Goal: Task Accomplishment & Management: Complete application form

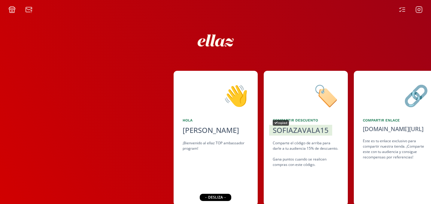
click at [323, 130] on div "SOFIAZAVALA15" at bounding box center [300, 130] width 56 height 11
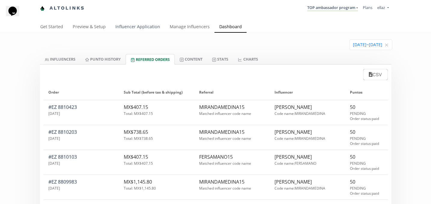
click at [150, 27] on link "Influencer Application" at bounding box center [137, 27] width 54 height 12
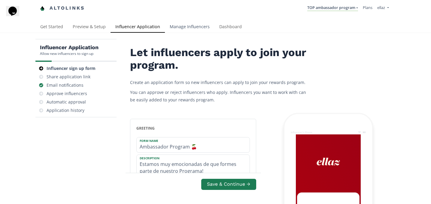
click at [184, 31] on link "Manage Influencers" at bounding box center [190, 27] width 50 height 12
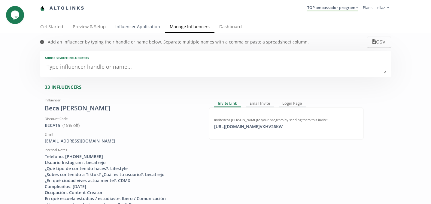
click at [131, 30] on link "Influencer Application" at bounding box center [137, 27] width 54 height 12
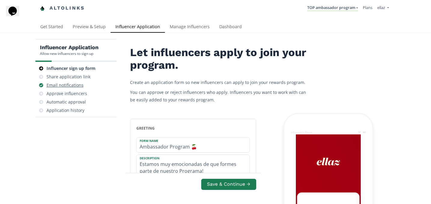
click at [72, 89] on div "Email notifications" at bounding box center [76, 85] width 76 height 8
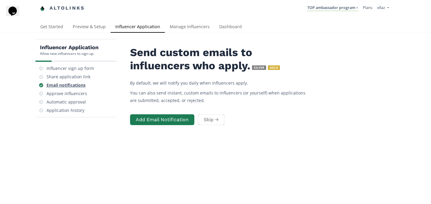
scroll to position [24, 0]
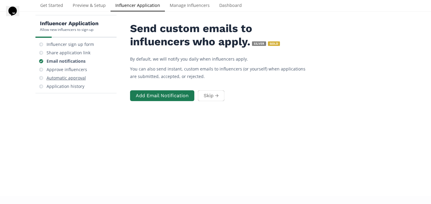
click at [82, 74] on div "Automatic approval" at bounding box center [76, 78] width 76 height 8
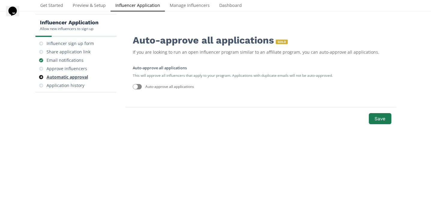
click at [81, 73] on div "Automatic approval" at bounding box center [76, 77] width 76 height 8
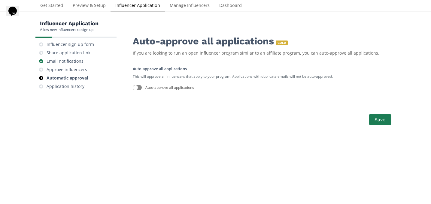
click at [81, 73] on div "Approve influencers" at bounding box center [76, 69] width 76 height 8
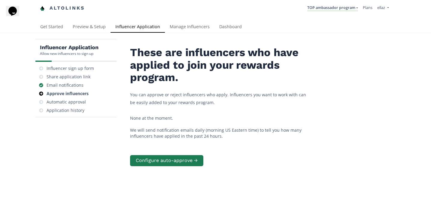
click at [323, 12] on li "TOP ambassador program KINEDU MACRO INFLUENCERS (prog ventas) Ambassador Progra…" at bounding box center [333, 8] width 56 height 12
click at [332, 8] on link "TOP ambassador program" at bounding box center [332, 8] width 51 height 7
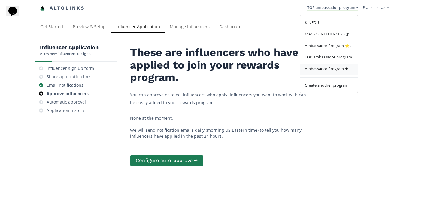
click at [331, 71] on span "Ambassador Program ★" at bounding box center [327, 68] width 44 height 5
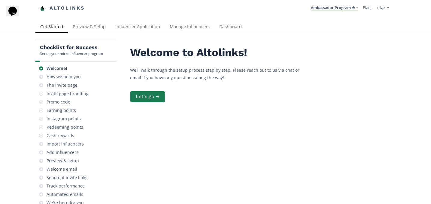
click at [198, 14] on nav "Altolinks Ambassador Program ★ [GEOGRAPHIC_DATA] MACRO INFLUENCERS (prog ventas…" at bounding box center [215, 8] width 351 height 17
click at [190, 20] on div "Altolinks Ambassador Program ★ [GEOGRAPHIC_DATA] MACRO INFLUENCERS (prog ventas…" at bounding box center [215, 10] width 431 height 21
click at [184, 23] on link "Manage Influencers" at bounding box center [190, 27] width 50 height 12
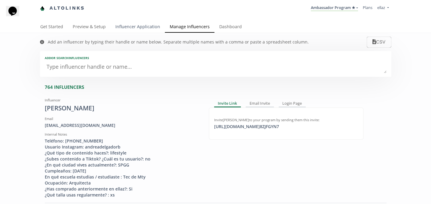
click at [150, 32] on link "Influencer Application" at bounding box center [137, 27] width 54 height 12
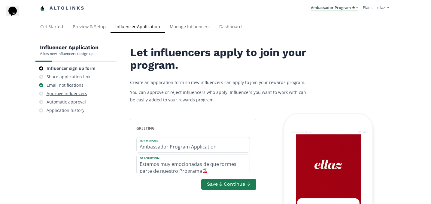
click at [69, 90] on div "Approve influencers" at bounding box center [76, 93] width 76 height 8
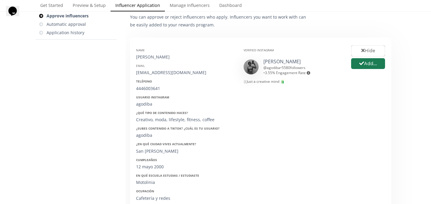
scroll to position [79, 0]
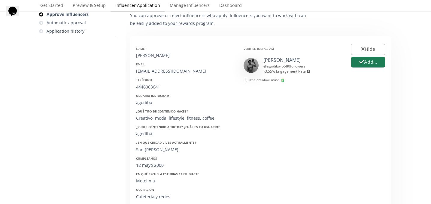
click at [146, 54] on div "[PERSON_NAME]" at bounding box center [185, 56] width 98 height 6
copy div "[PERSON_NAME]"
click at [361, 62] on icon "button" at bounding box center [361, 62] width 5 height 4
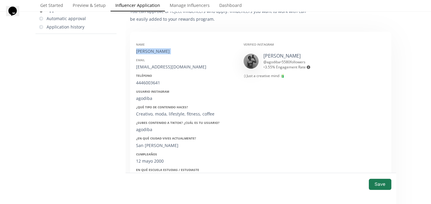
scroll to position [84, 0]
click at [169, 66] on div "[EMAIL_ADDRESS][DOMAIN_NAME]" at bounding box center [185, 67] width 98 height 6
copy div "[EMAIL_ADDRESS][DOMAIN_NAME]"
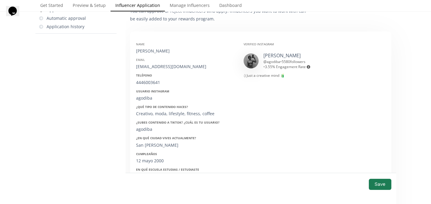
click at [146, 75] on strong "Teléfono" at bounding box center [144, 75] width 16 height 4
click at [146, 83] on div "4446003641" at bounding box center [185, 83] width 98 height 6
copy div "4446003641"
click at [145, 96] on div "agodiba" at bounding box center [185, 98] width 98 height 6
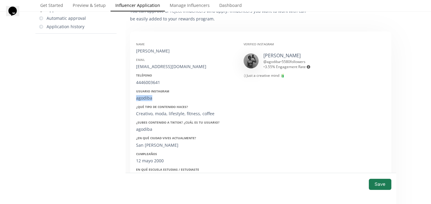
click at [145, 96] on div "agodiba" at bounding box center [185, 98] width 98 height 6
copy div "agodiba"
click at [154, 160] on div "12 mayo 2000" at bounding box center [185, 161] width 98 height 6
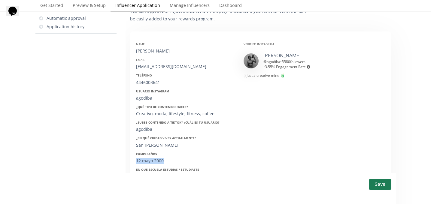
copy div "12 mayo 2000"
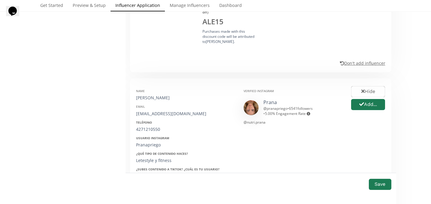
scroll to position [342, 0]
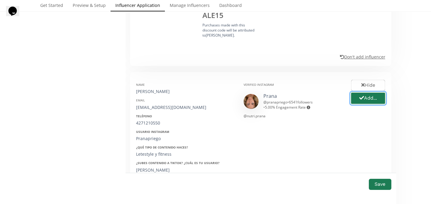
click at [375, 103] on button "Add..." at bounding box center [368, 98] width 36 height 13
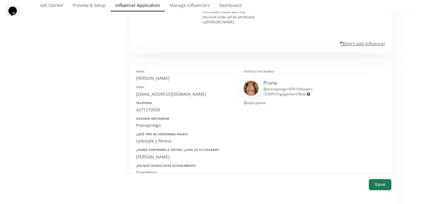
click at [160, 79] on div "[PERSON_NAME]" at bounding box center [185, 78] width 98 height 6
copy div "[PERSON_NAME]"
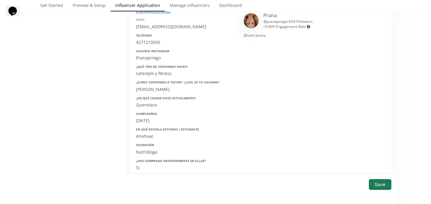
scroll to position [420, 0]
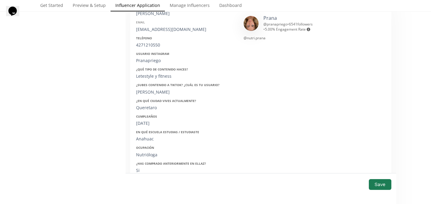
click at [158, 28] on div "[EMAIL_ADDRESS][DOMAIN_NAME]" at bounding box center [185, 29] width 98 height 6
copy div "[EMAIL_ADDRESS][DOMAIN_NAME]"
click at [148, 44] on div "4271210550" at bounding box center [185, 45] width 98 height 6
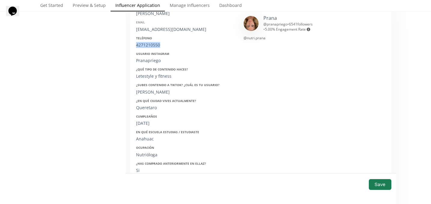
click at [148, 44] on div "4271210550" at bounding box center [185, 45] width 98 height 6
copy div "4271210550"
click at [145, 93] on div "Julia_soto" at bounding box center [185, 92] width 98 height 6
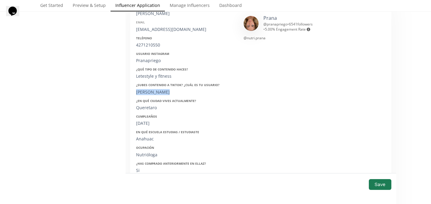
copy div "Julia_soto"
click at [148, 125] on div "10 04 2001" at bounding box center [185, 123] width 98 height 6
copy div "10 04 2001"
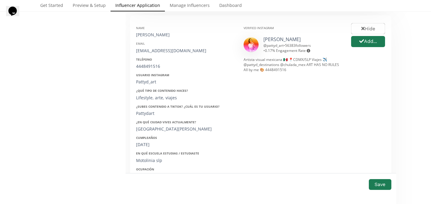
scroll to position [701, 0]
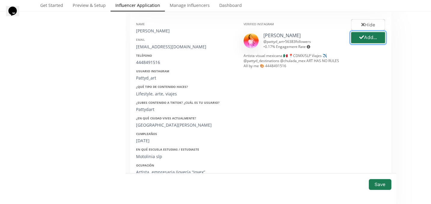
click at [364, 40] on button "Add..." at bounding box center [368, 37] width 36 height 13
click at [164, 31] on div "PATRICIA DE ANTUÑANO" at bounding box center [185, 31] width 98 height 6
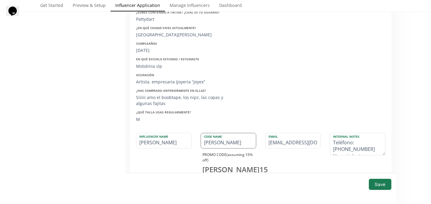
scroll to position [0, 7]
drag, startPoint x: 143, startPoint y: 141, endPoint x: 210, endPoint y: 142, distance: 67.2
click at [210, 142] on div "Influencer Name PATRICIA DE ANTUÑANO Code Name PATRICIA PROMO CODE (assuming 15…" at bounding box center [260, 163] width 258 height 61
type input "Pa"
type input "PA"
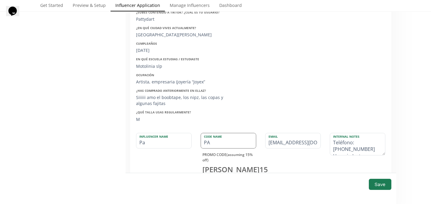
scroll to position [0, 0]
type input "Par"
type input "PAR"
type input "Pa"
type input "PA"
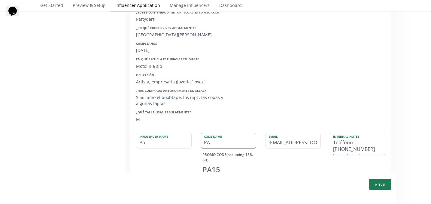
type input "Pat"
type input "PAT"
type input "Patr"
type input "PATR"
type input "Patri"
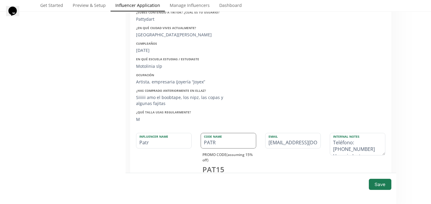
type input "PATRI"
type input "Patric"
type input "PATRIC"
type input "Patrici"
type input "PATRICI"
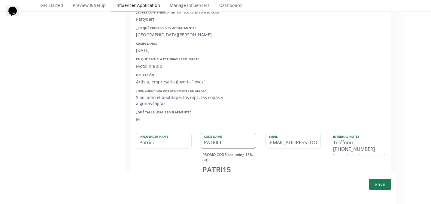
type input "Patricia"
type input "PATRICIA"
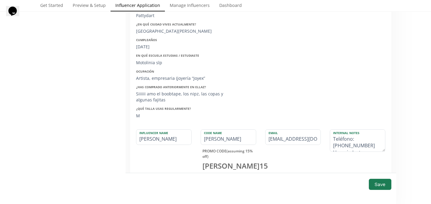
scroll to position [796, 0]
click at [155, 137] on input "[PERSON_NAME]" at bounding box center [163, 136] width 55 height 15
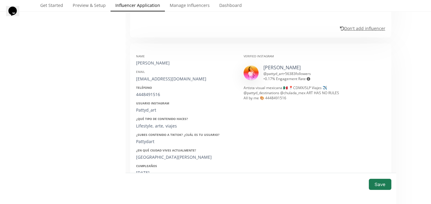
scroll to position [705, 0]
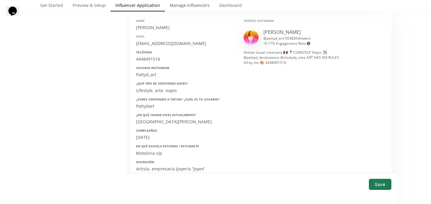
type input "[PERSON_NAME]"
click at [156, 41] on div "[EMAIL_ADDRESS][DOMAIN_NAME]" at bounding box center [185, 44] width 98 height 6
click at [154, 59] on div "4448491516" at bounding box center [185, 59] width 98 height 6
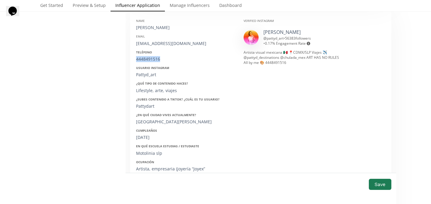
click at [154, 59] on div "4448491516" at bounding box center [185, 59] width 98 height 6
click at [145, 78] on div "Name PATRICIA DE ANTUÑANO Email patty_dantunano@hotmail.com Teléfono 4448491516…" at bounding box center [184, 112] width 107 height 196
click at [142, 77] on div "Pattyd_art" at bounding box center [185, 75] width 98 height 6
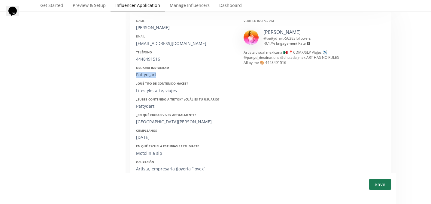
click at [142, 77] on div "Pattyd_art" at bounding box center [185, 75] width 98 height 6
click at [147, 139] on div "15/02/1993" at bounding box center [185, 137] width 98 height 6
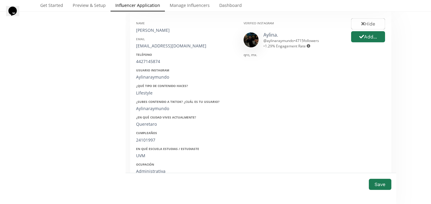
scroll to position [1013, 0]
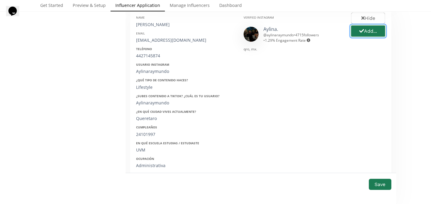
click at [360, 31] on icon "button" at bounding box center [361, 31] width 5 height 5
click at [360, 31] on div "Hide Add..." at bounding box center [367, 106] width 43 height 190
click at [141, 25] on div "[PERSON_NAME]" at bounding box center [185, 25] width 98 height 6
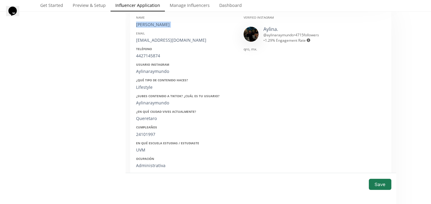
click at [141, 25] on div "[PERSON_NAME]" at bounding box center [185, 25] width 98 height 6
click at [159, 42] on div "[EMAIL_ADDRESS][DOMAIN_NAME]" at bounding box center [185, 40] width 98 height 6
click at [148, 56] on div "4427145874" at bounding box center [185, 56] width 98 height 6
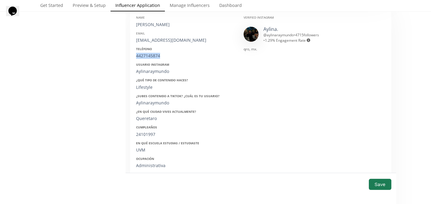
click at [148, 56] on div "4427145874" at bounding box center [185, 56] width 98 height 6
click at [146, 68] on div "Aylinaraymundo" at bounding box center [185, 71] width 98 height 6
click at [145, 131] on div "Cumpleaños 24101997" at bounding box center [185, 131] width 98 height 12
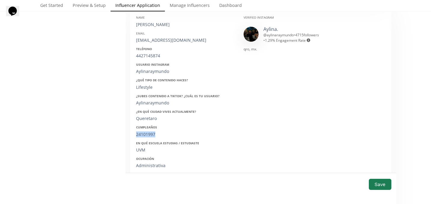
click at [145, 131] on div "Cumpleaños 24101997" at bounding box center [185, 131] width 98 height 12
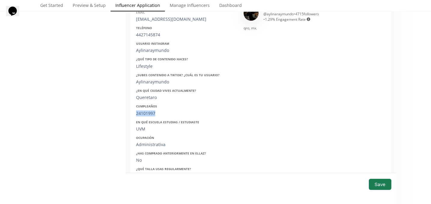
scroll to position [1041, 0]
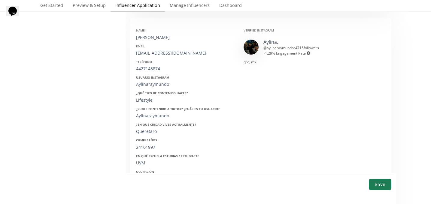
click at [194, 79] on div "Usuario Instagram" at bounding box center [185, 77] width 98 height 4
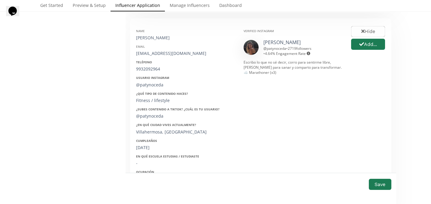
scroll to position [1252, 0]
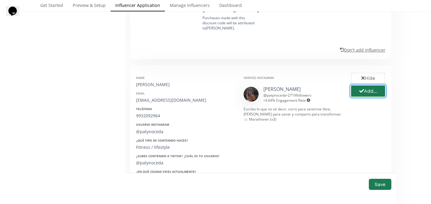
click at [364, 91] on button "Add..." at bounding box center [368, 91] width 36 height 13
click at [152, 87] on div "[PERSON_NAME]" at bounding box center [185, 85] width 98 height 6
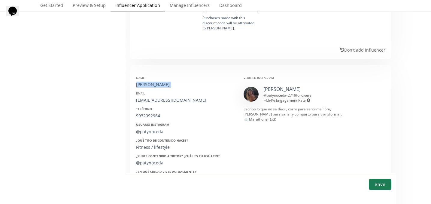
click at [152, 87] on div "[PERSON_NAME]" at bounding box center [185, 85] width 98 height 6
click at [151, 101] on div "[EMAIL_ADDRESS][DOMAIN_NAME]" at bounding box center [185, 100] width 98 height 6
click at [145, 117] on div "9932092964" at bounding box center [185, 116] width 98 height 6
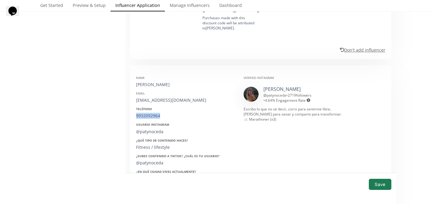
click at [145, 117] on div "9932092964" at bounding box center [185, 116] width 98 height 6
click at [146, 132] on div "@patynoceda" at bounding box center [185, 132] width 98 height 6
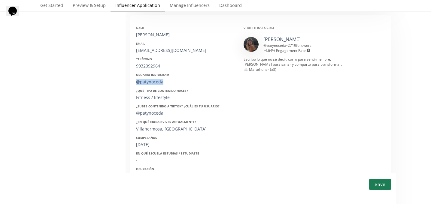
scroll to position [1306, 0]
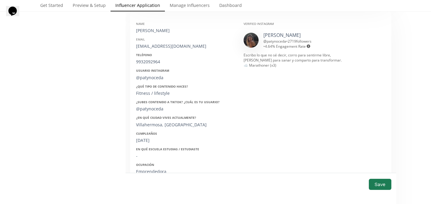
click at [146, 140] on div "11/11/1993" at bounding box center [185, 140] width 98 height 6
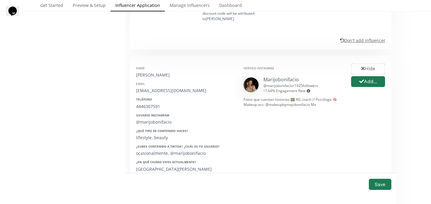
scroll to position [1569, 0]
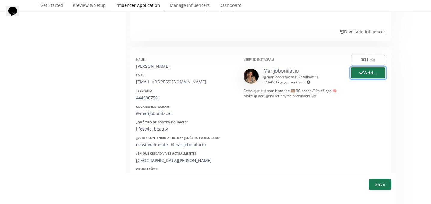
click at [371, 74] on button "Add..." at bounding box center [368, 73] width 36 height 13
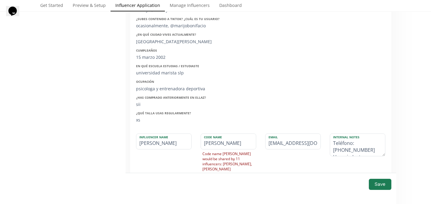
scroll to position [1690, 0]
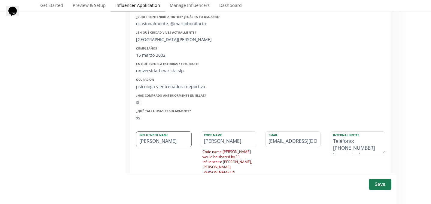
click at [144, 141] on input "maria jose bonifacio" at bounding box center [163, 139] width 55 height 15
type input "aria jose bonifacio"
type input "ARIA"
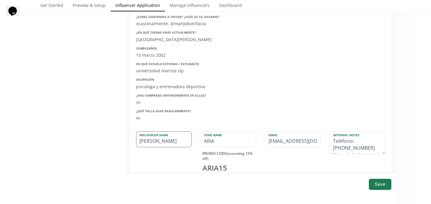
type input "Maria jose bonifacio"
type input "MARIA"
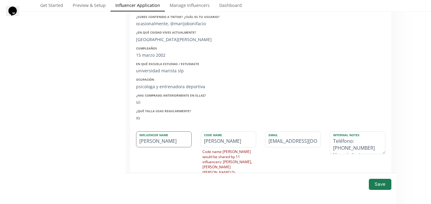
click at [166, 142] on input "Maria Jose bonifacio" at bounding box center [163, 139] width 55 height 15
click at [161, 141] on input "[PERSON_NAME]" at bounding box center [163, 139] width 55 height 15
type input "[PERSON_NAME]"
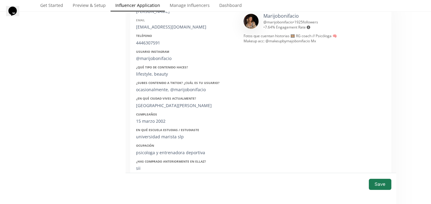
scroll to position [1618, 0]
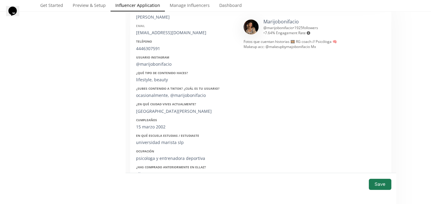
click at [160, 33] on div "[EMAIL_ADDRESS][DOMAIN_NAME]" at bounding box center [185, 33] width 98 height 6
click at [144, 48] on div "4446307591" at bounding box center [185, 49] width 98 height 6
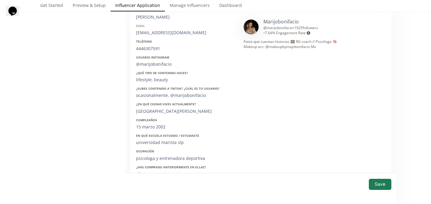
click at [150, 66] on div "@marijobonifacio" at bounding box center [185, 64] width 98 height 6
click at [150, 127] on div "15 marzo 2002" at bounding box center [185, 127] width 98 height 6
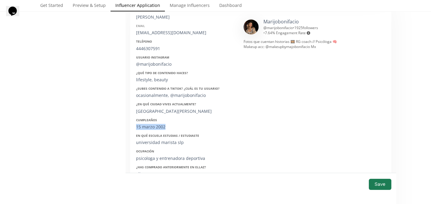
click at [150, 127] on div "15 marzo 2002" at bounding box center [185, 127] width 98 height 6
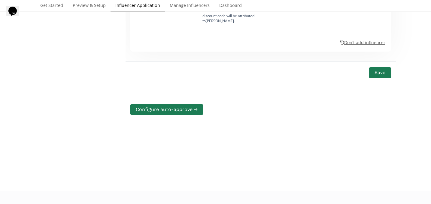
scroll to position [1929, 0]
click at [386, 66] on button "Save" at bounding box center [380, 72] width 24 height 13
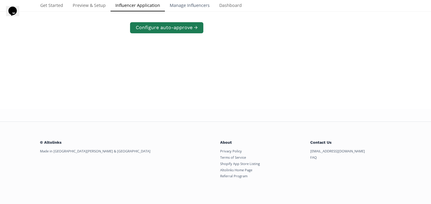
scroll to position [121, 0]
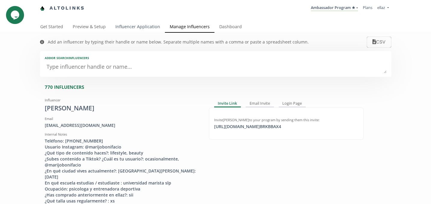
click at [122, 23] on link "Influencer Application" at bounding box center [137, 27] width 54 height 12
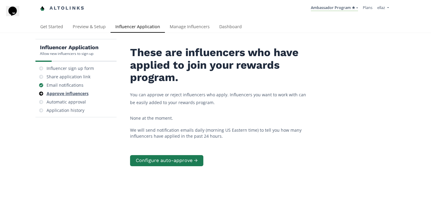
click at [63, 92] on div "Approve influencers" at bounding box center [68, 94] width 42 height 6
click at [73, 86] on div "Email notifications" at bounding box center [65, 85] width 37 height 6
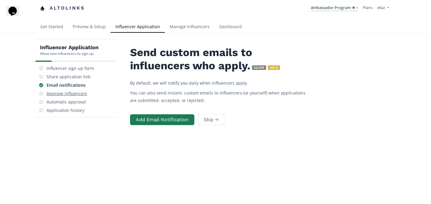
click at [74, 89] on div "Approve influencers" at bounding box center [76, 93] width 76 height 8
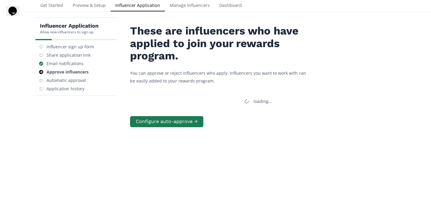
scroll to position [24, 0]
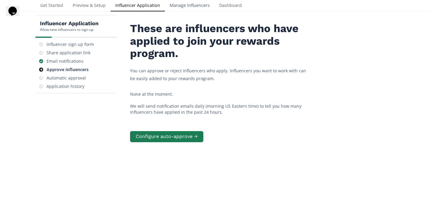
click at [188, 5] on link "Manage Influencers" at bounding box center [190, 6] width 50 height 12
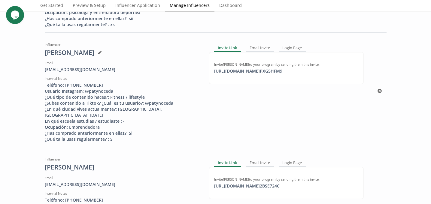
scroll to position [181, 0]
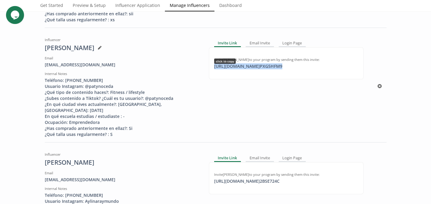
click at [236, 68] on div "[URL][DOMAIN_NAME] PXG5HFM9 click to copy" at bounding box center [247, 66] width 75 height 6
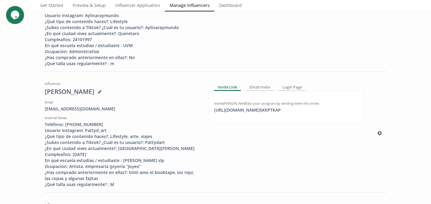
scroll to position [445, 0]
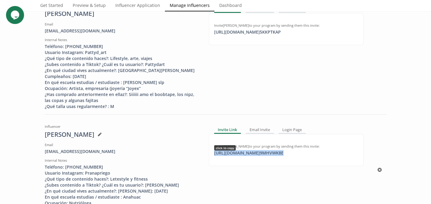
click at [242, 153] on div "[URL][DOMAIN_NAME] 9MHVWK8E click to copy" at bounding box center [248, 153] width 77 height 6
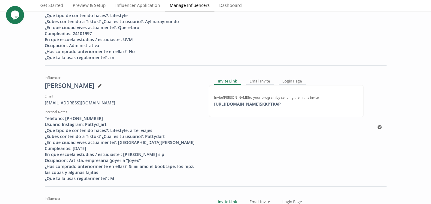
scroll to position [363, 0]
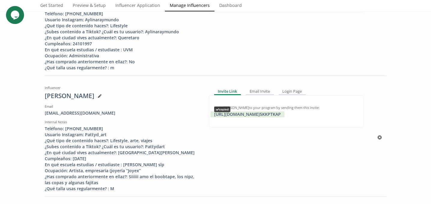
click at [253, 114] on div "[URL][DOMAIN_NAME] 5KKPTKAP copied" at bounding box center [247, 114] width 74 height 6
copy div "[URL]"
